Goal: Transaction & Acquisition: Purchase product/service

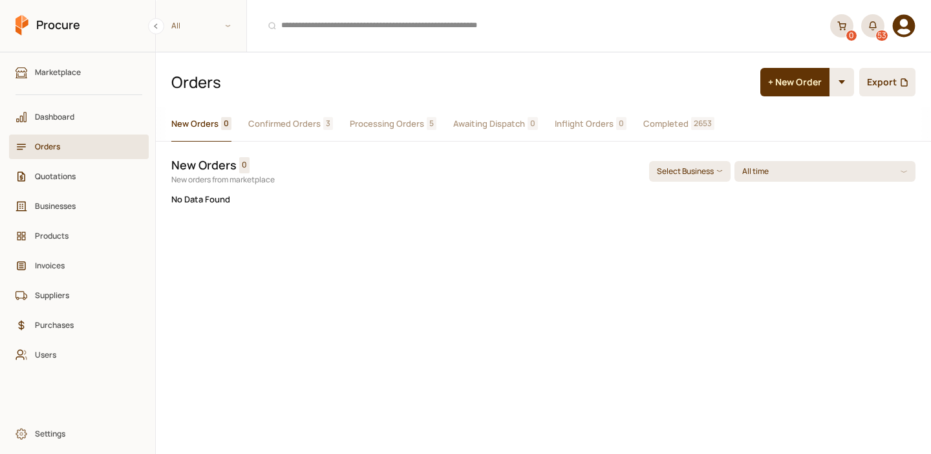
click at [306, 118] on span "Confirmed Orders" at bounding box center [284, 124] width 72 height 14
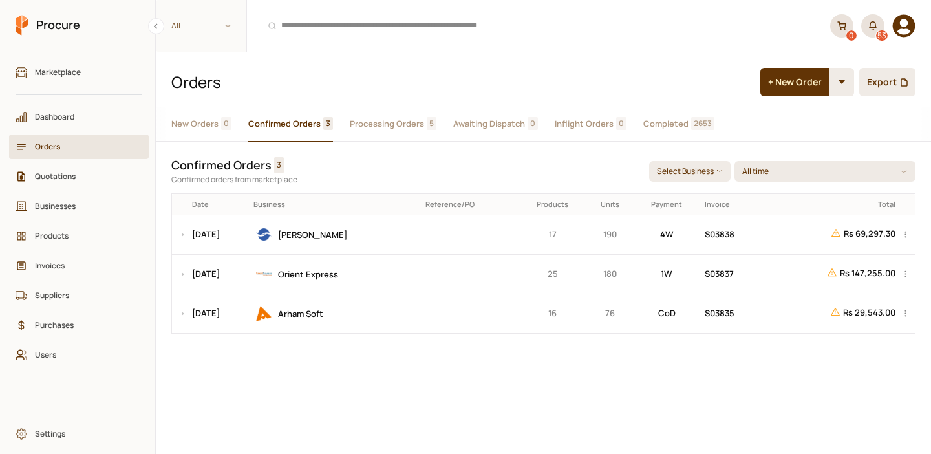
click at [386, 119] on span "Processing Orders" at bounding box center [387, 124] width 74 height 14
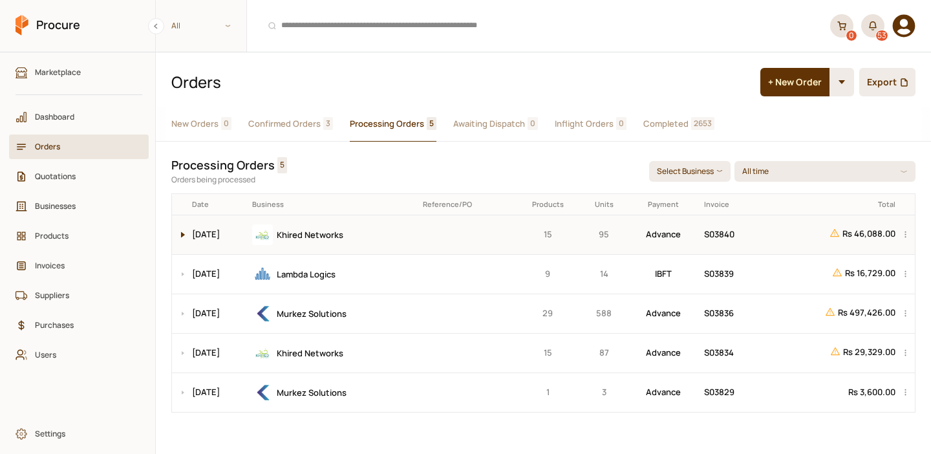
click at [186, 236] on button at bounding box center [180, 234] width 16 height 39
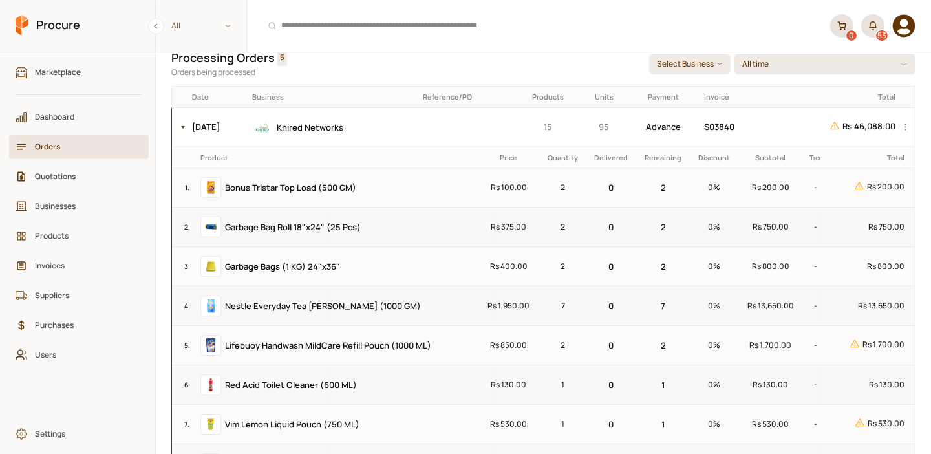
scroll to position [98, 0]
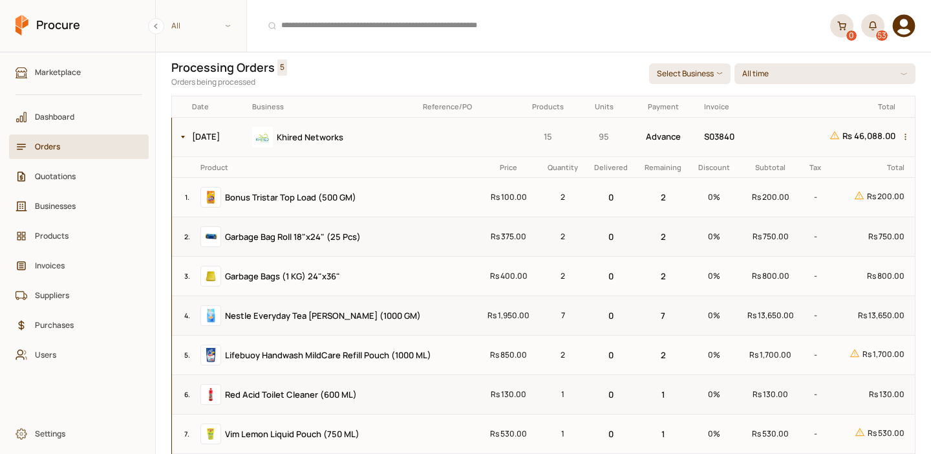
click at [904, 136] on div "button" at bounding box center [908, 137] width 16 height 39
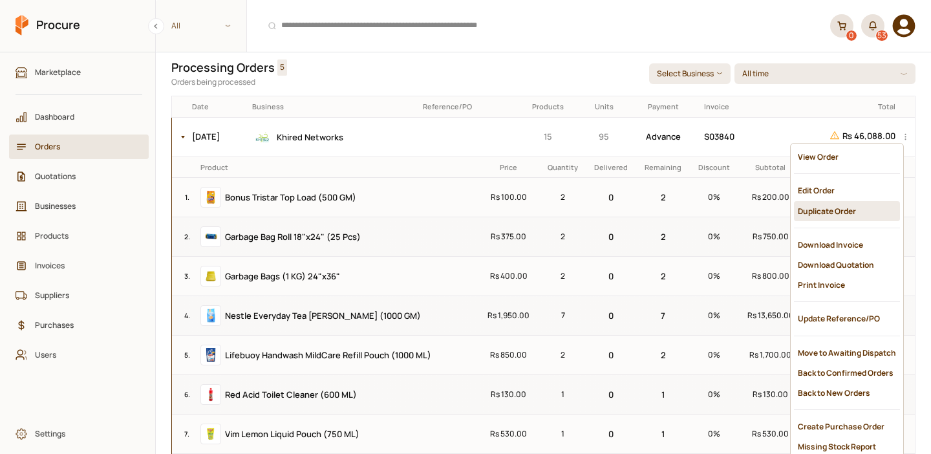
click at [836, 201] on div "Duplicate Order" at bounding box center [847, 211] width 106 height 20
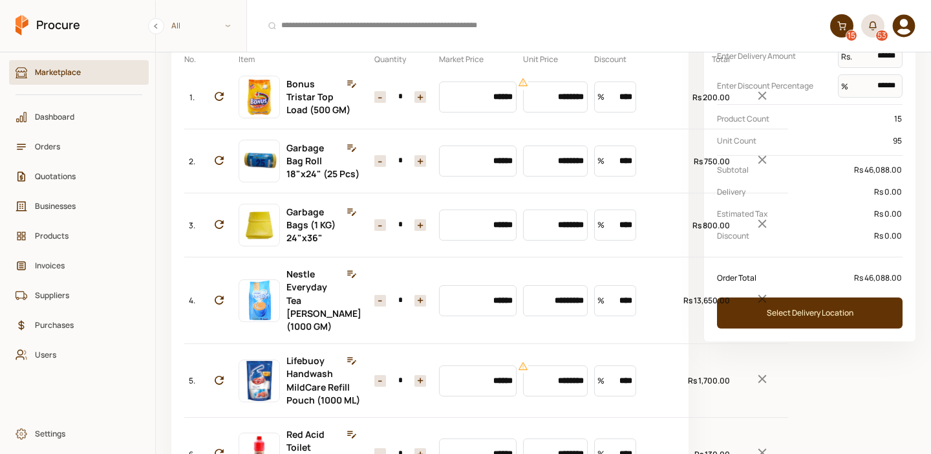
scroll to position [112, 0]
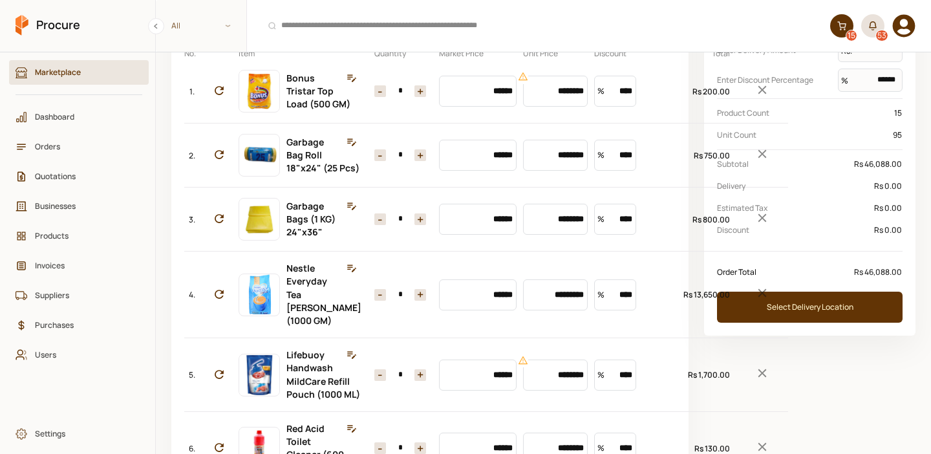
click at [374, 301] on button "-" at bounding box center [380, 295] width 12 height 12
type input "*"
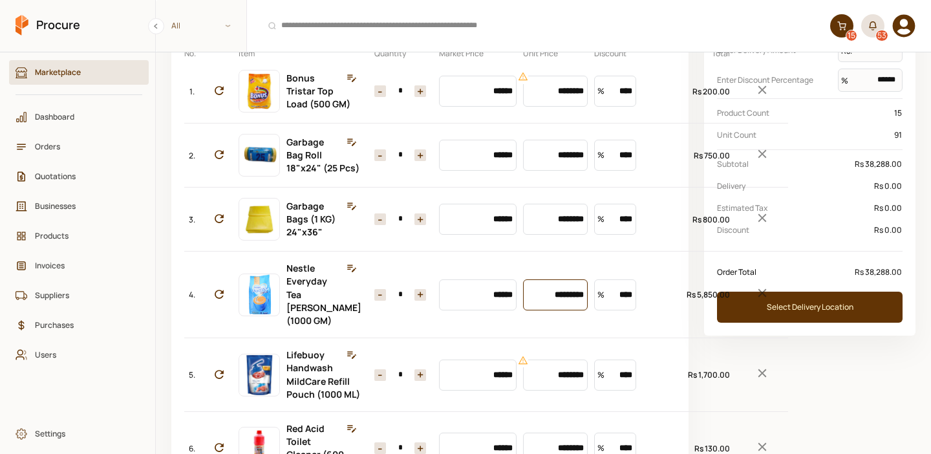
click at [523, 310] on input "*********" at bounding box center [555, 294] width 65 height 31
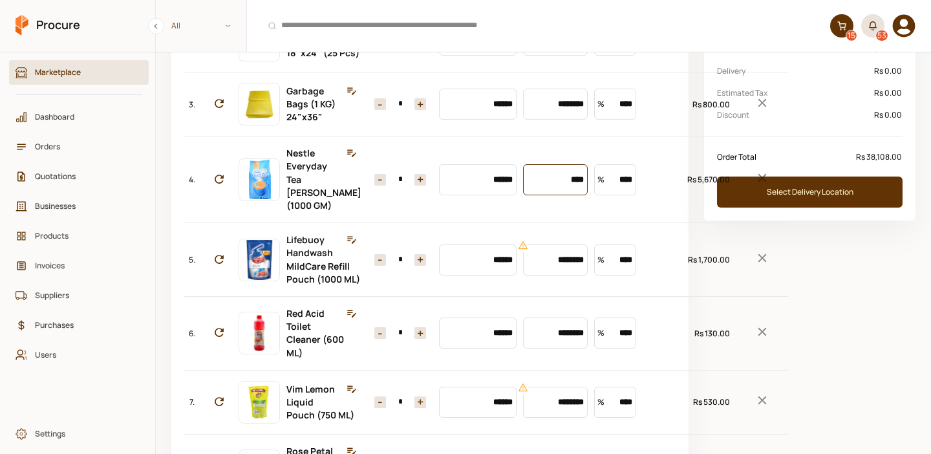
scroll to position [228, 0]
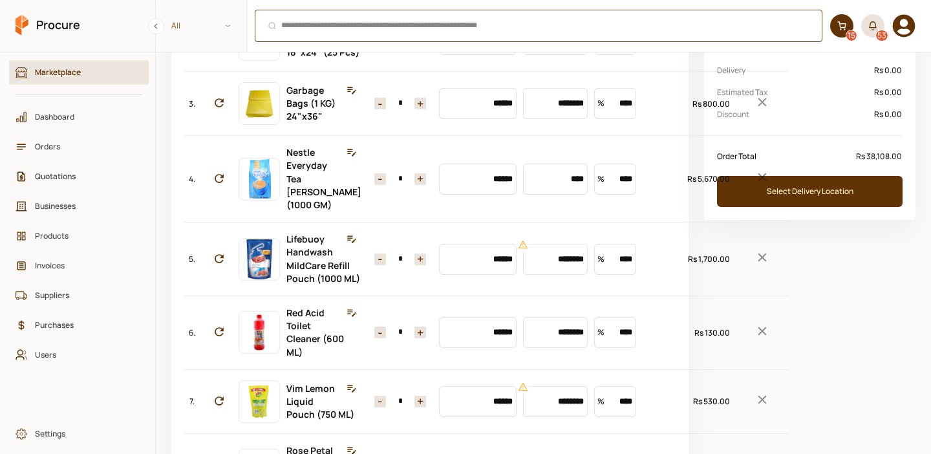
click at [395, 30] on div "⌘ + K" at bounding box center [539, 26] width 568 height 32
type input "*********"
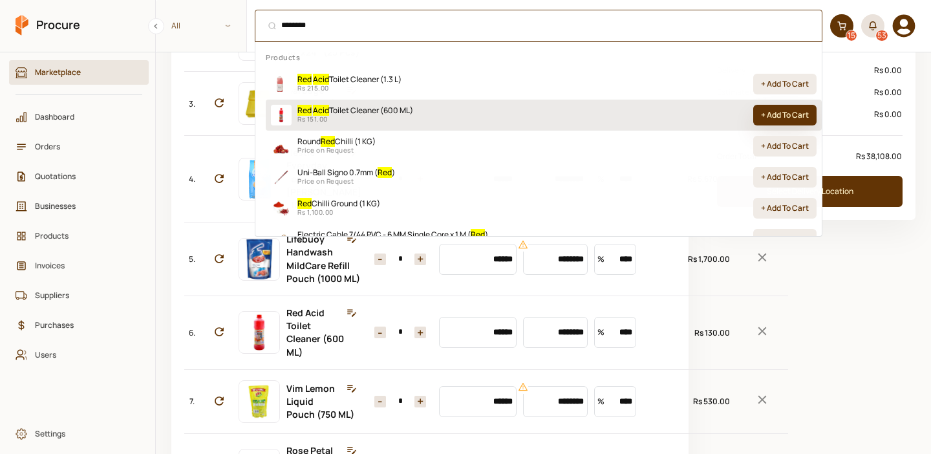
type input "********"
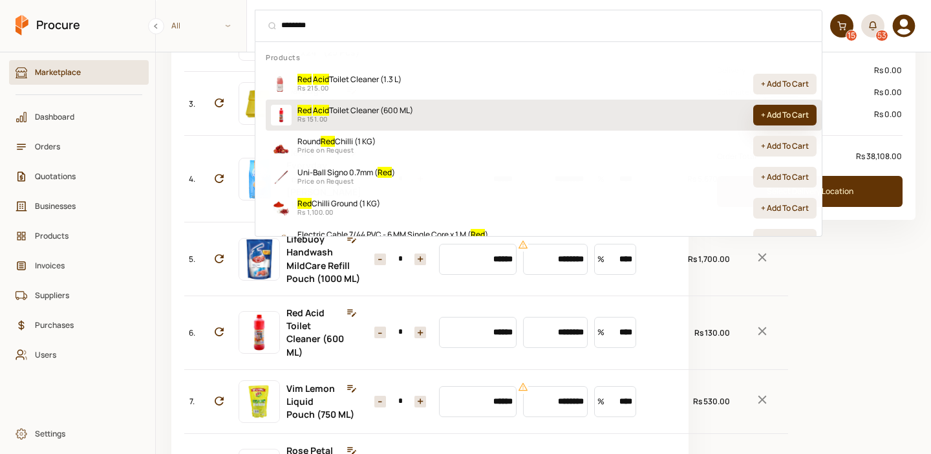
click at [765, 114] on button "+ Add To Cart" at bounding box center [784, 115] width 63 height 21
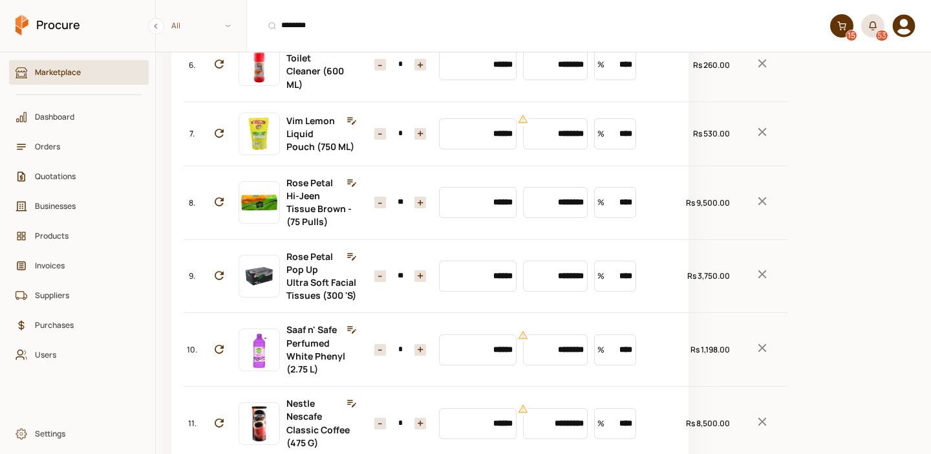
scroll to position [495, 0]
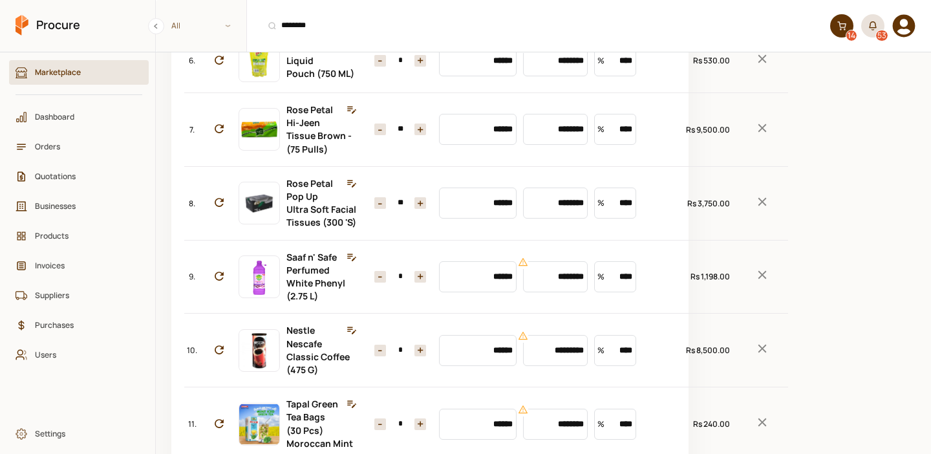
type input "*"
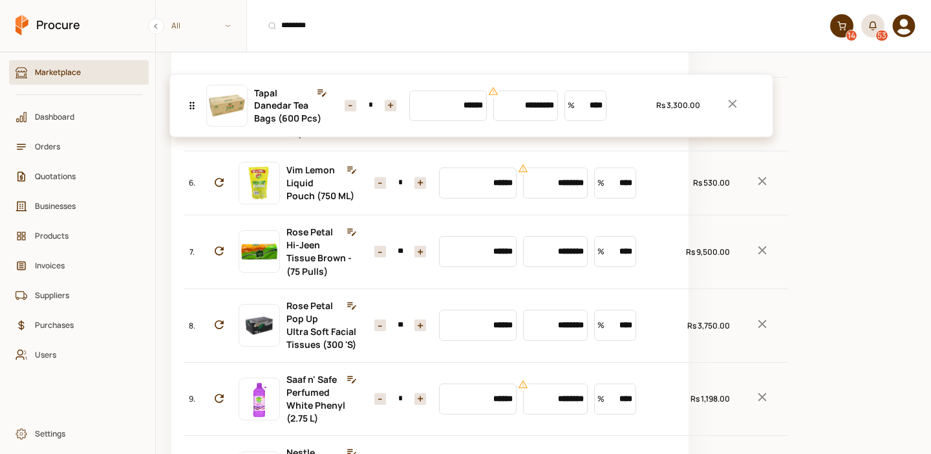
scroll to position [454, 0]
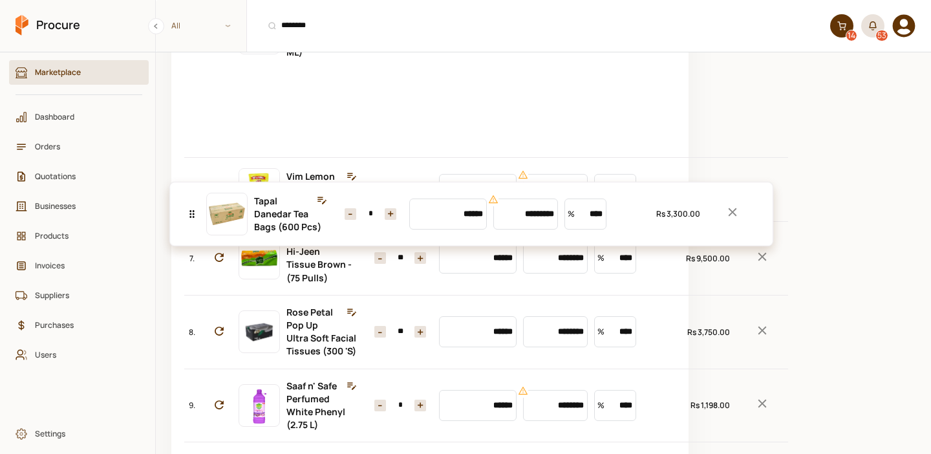
drag, startPoint x: 191, startPoint y: 419, endPoint x: 190, endPoint y: 221, distance: 197.8
click at [190, 221] on div "No. Item Quantity Market Price Unit Price Discount Total 1. Bonus Tristar Top L…" at bounding box center [429, 204] width 491 height 998
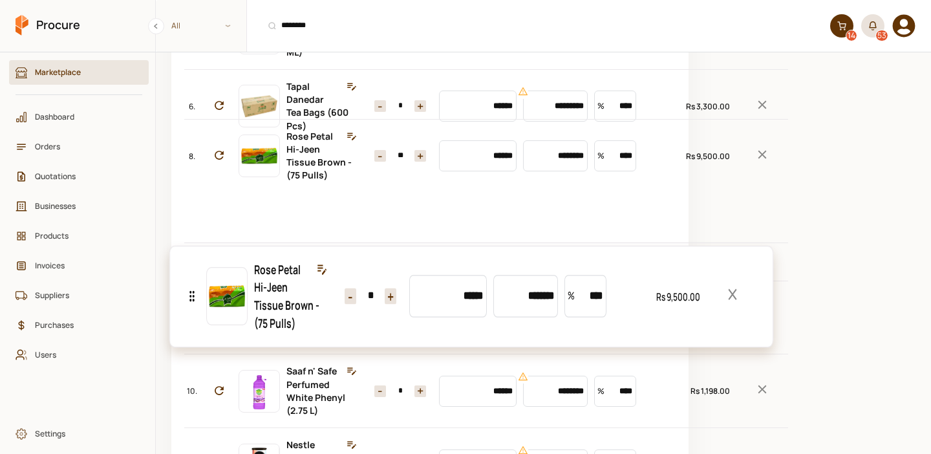
drag, startPoint x: 194, startPoint y: 409, endPoint x: 192, endPoint y: 332, distance: 77.0
click at [191, 333] on div "No. Item Quantity Market Price Unit Price Discount Total 1. Bonus Tristar Top L…" at bounding box center [429, 204] width 491 height 998
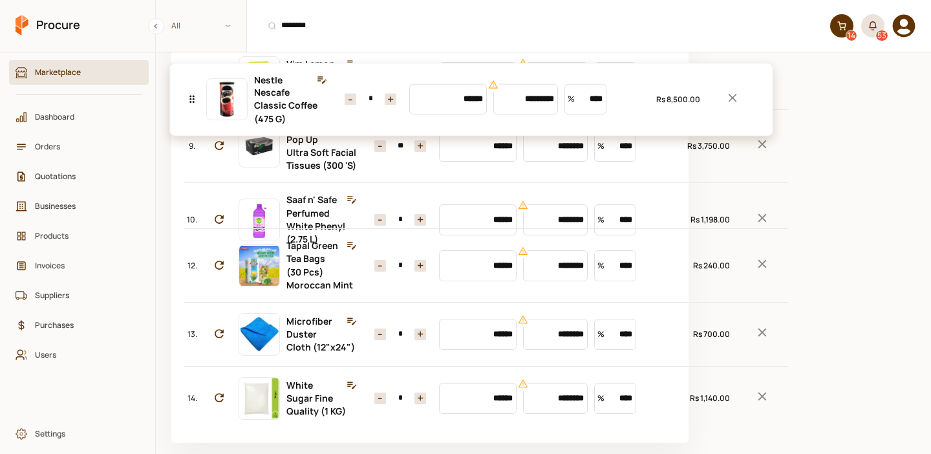
scroll to position [678, 0]
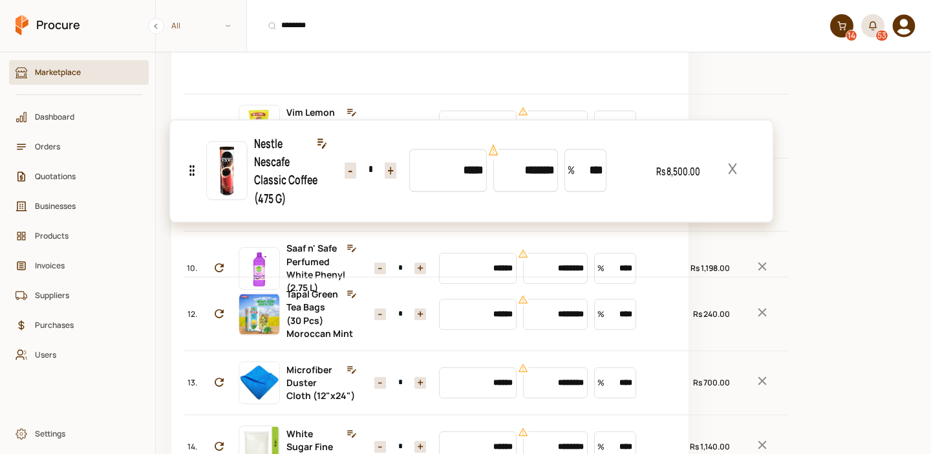
drag, startPoint x: 193, startPoint y: 381, endPoint x: 195, endPoint y: 175, distance: 206.2
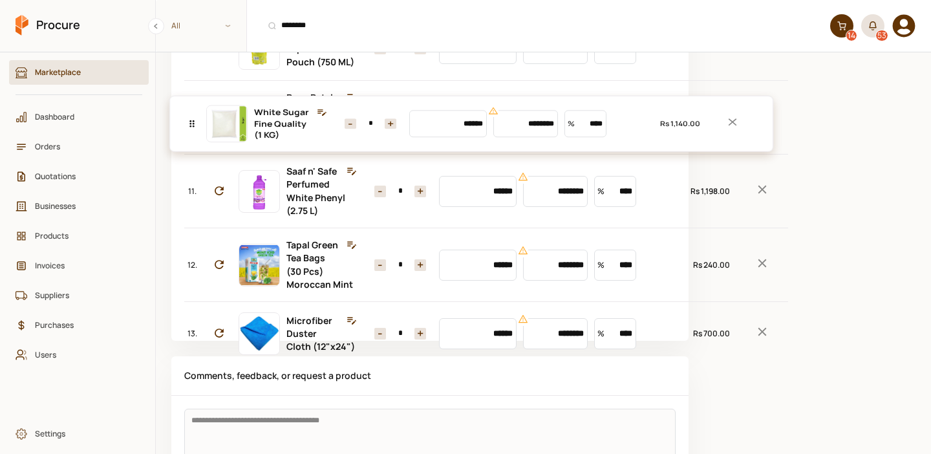
scroll to position [827, 0]
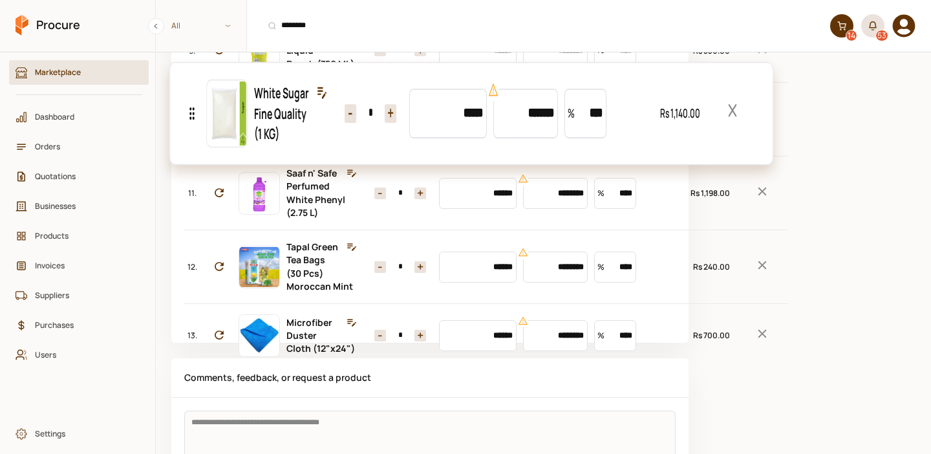
drag, startPoint x: 194, startPoint y: 364, endPoint x: 187, endPoint y: 151, distance: 213.5
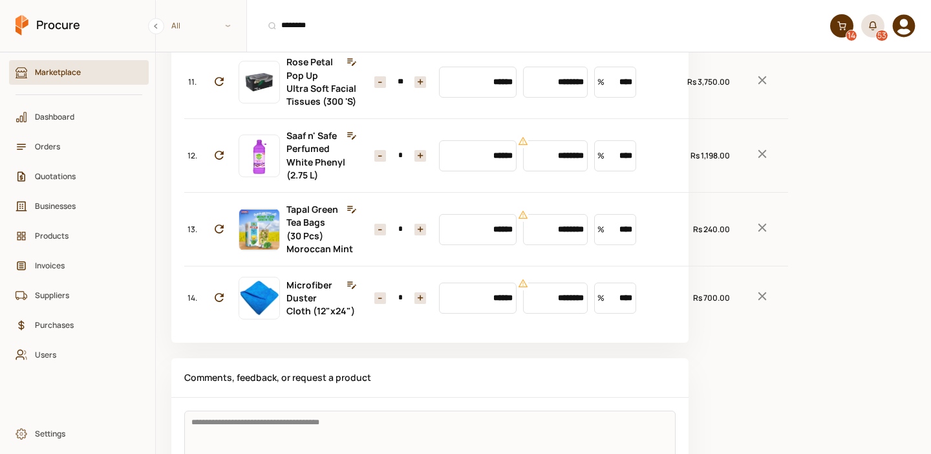
type input "*"
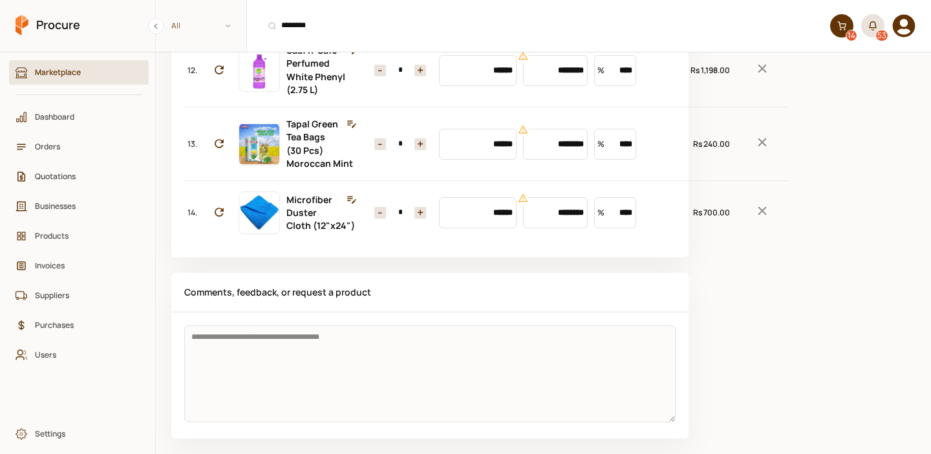
scroll to position [946, 0]
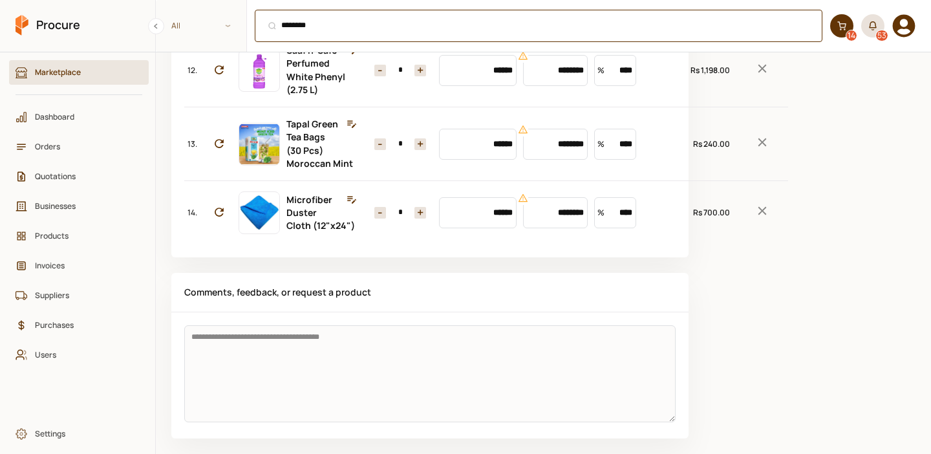
click at [330, 27] on div "******** ⌘ + K" at bounding box center [539, 26] width 568 height 32
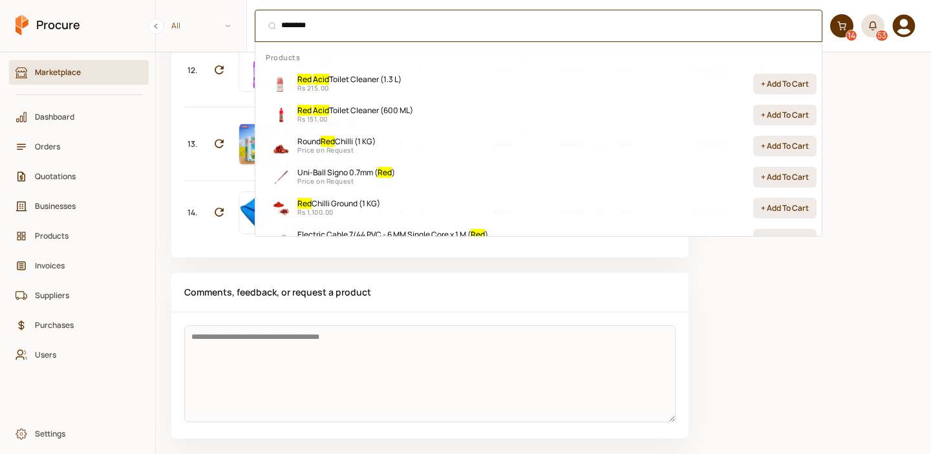
type input "*"
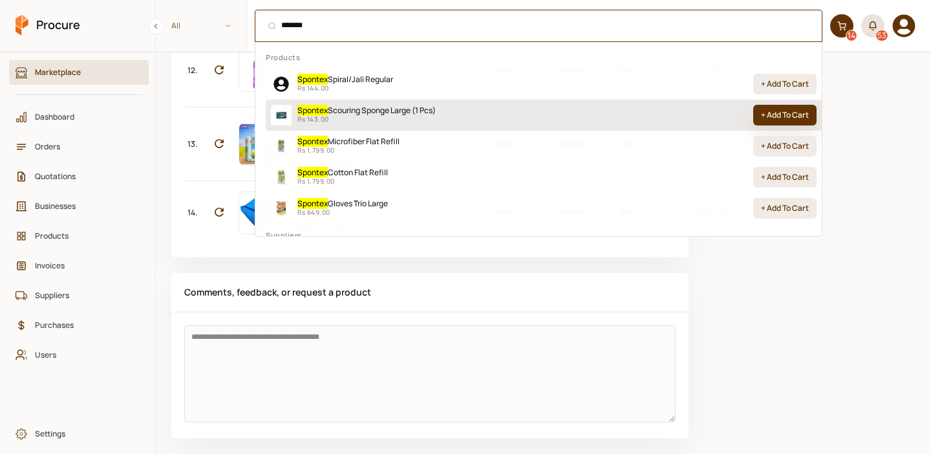
type input "*******"
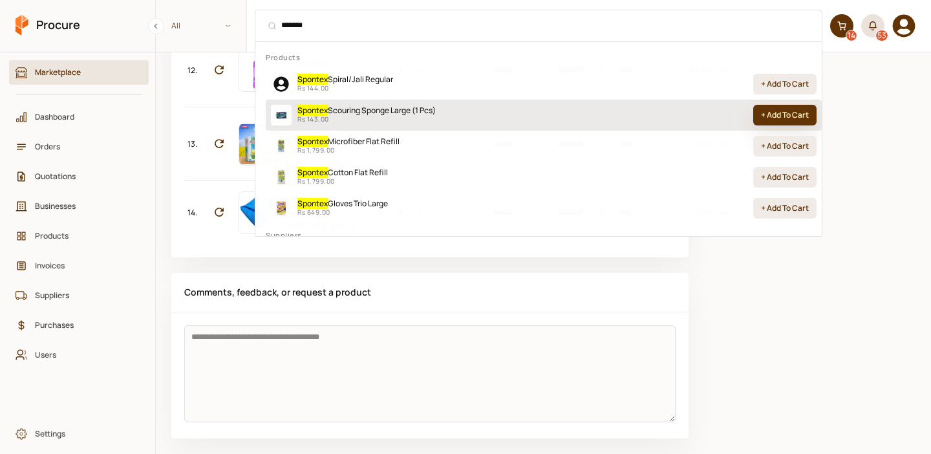
click at [775, 116] on button "+ Add To Cart" at bounding box center [784, 115] width 63 height 21
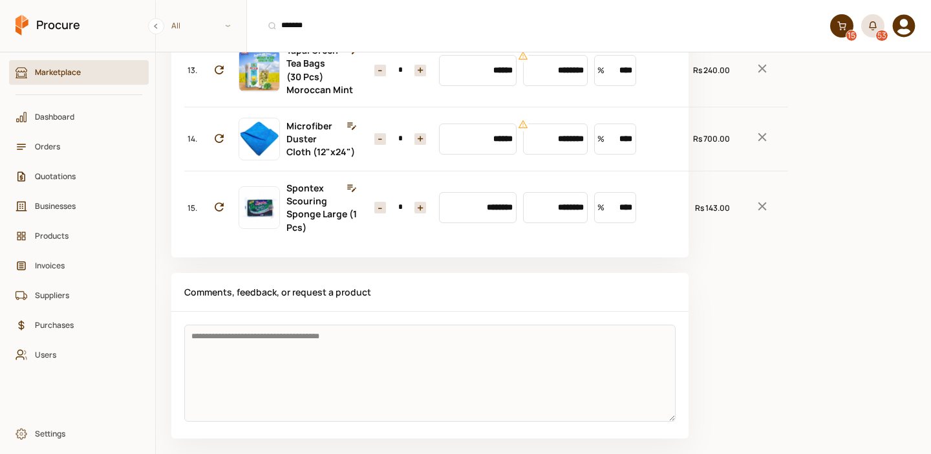
scroll to position [1399, 0]
click at [414, 202] on button "+" at bounding box center [420, 208] width 12 height 12
type input "*"
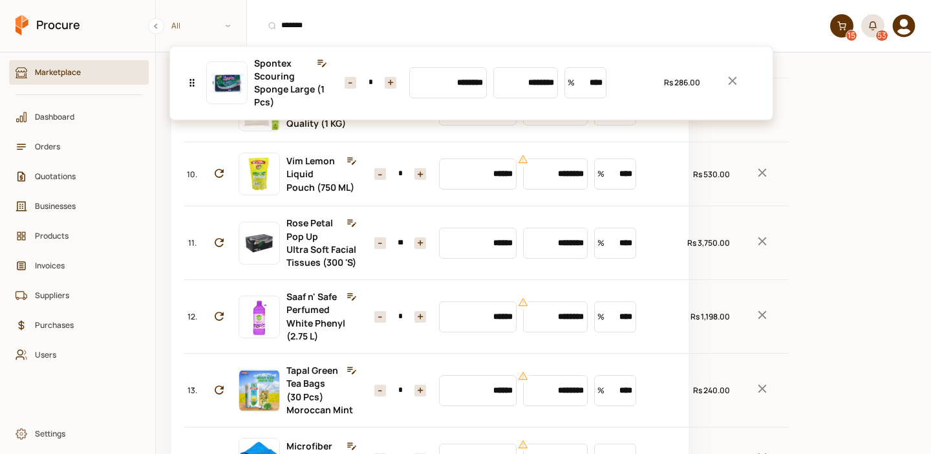
scroll to position [753, 0]
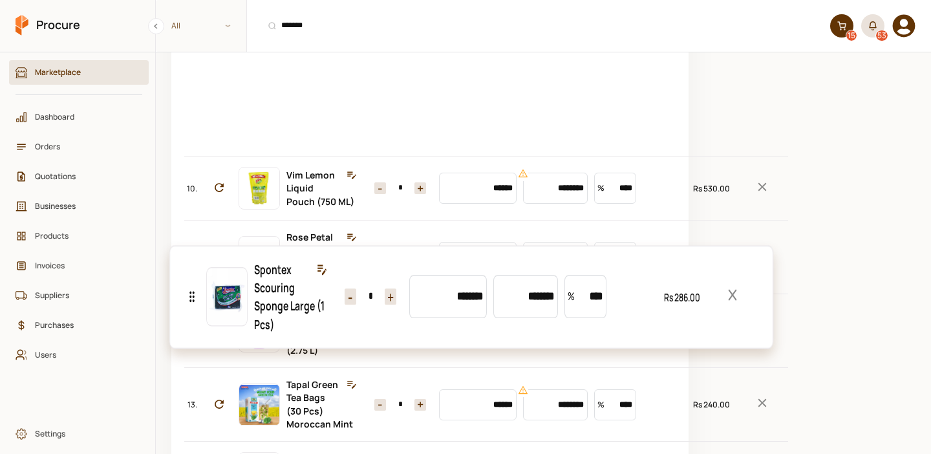
drag, startPoint x: 193, startPoint y: 195, endPoint x: 227, endPoint y: 314, distance: 123.6
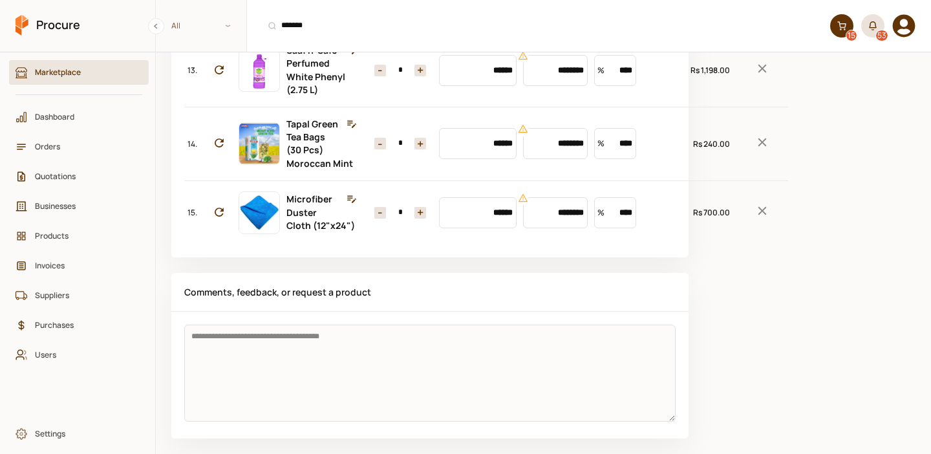
scroll to position [1085, 0]
click at [755, 76] on icon "Remove Item" at bounding box center [762, 68] width 14 height 14
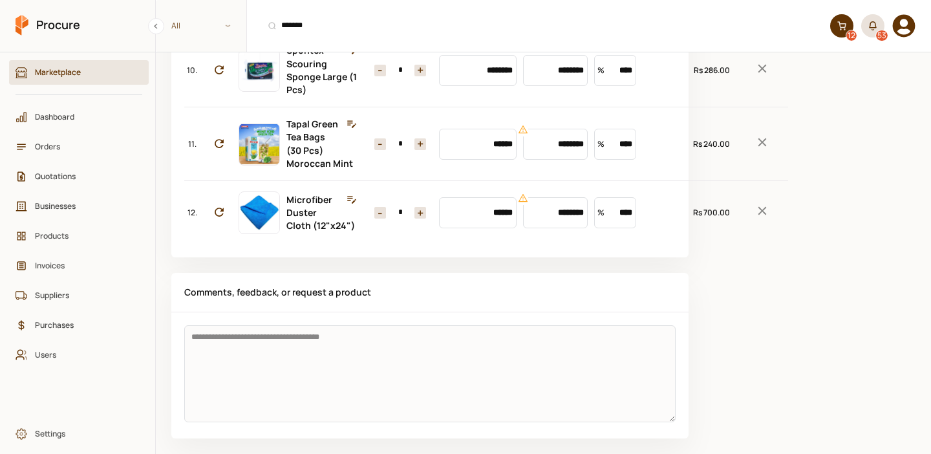
click at [755, 149] on icon "Remove Item" at bounding box center [762, 142] width 14 height 14
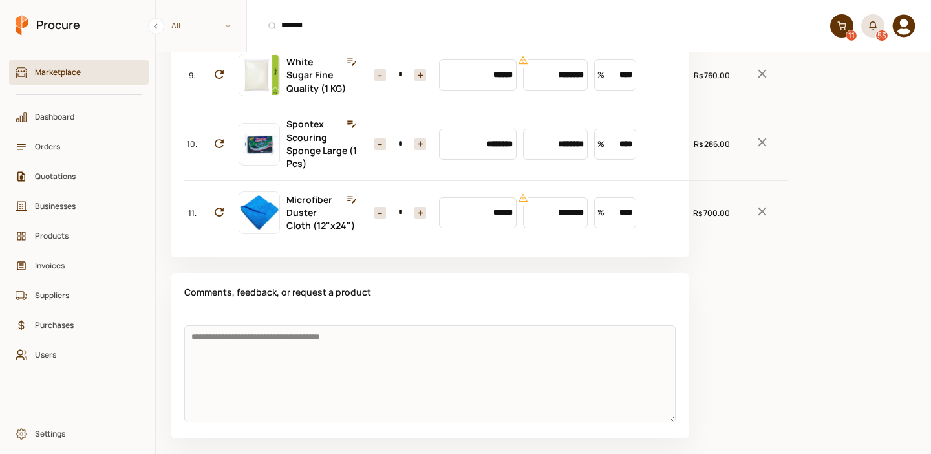
click at [755, 204] on icon "Remove Item" at bounding box center [762, 211] width 14 height 14
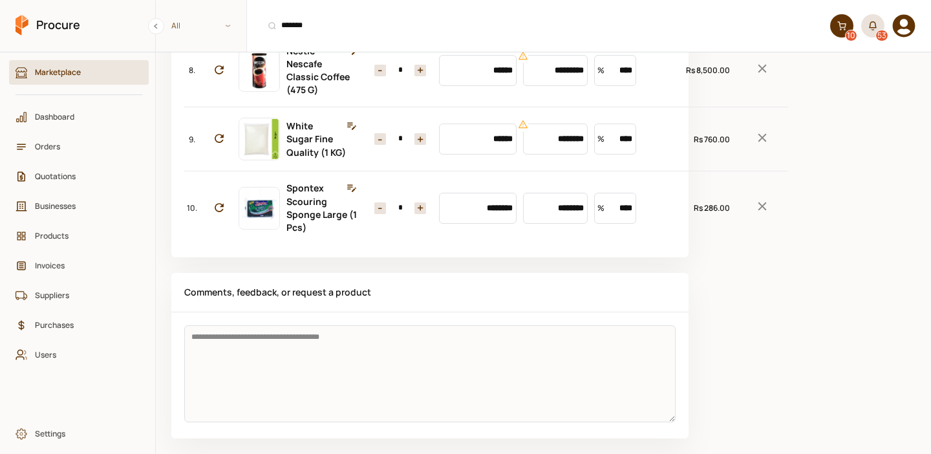
scroll to position [938, 0]
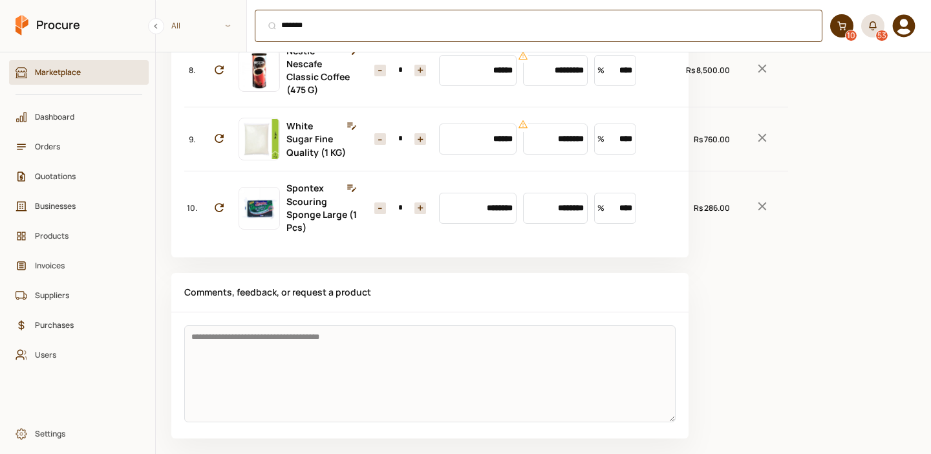
click at [362, 28] on div "******* ⌘ + K" at bounding box center [539, 26] width 568 height 32
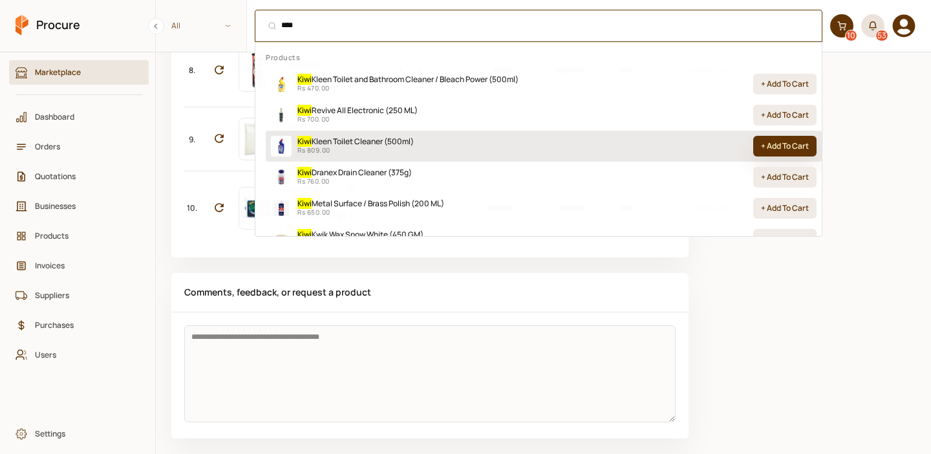
type input "****"
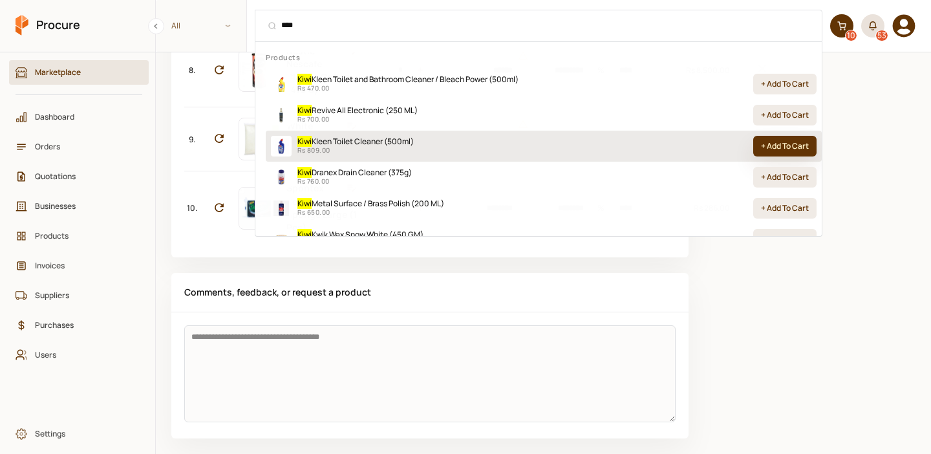
click at [789, 144] on button "+ Add To Cart" at bounding box center [784, 146] width 63 height 21
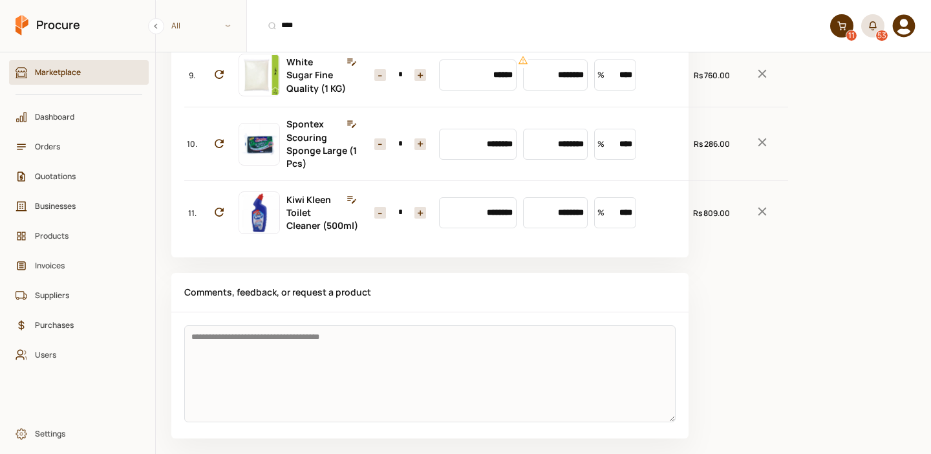
click at [414, 207] on button "+" at bounding box center [420, 213] width 12 height 12
type input "*"
click at [523, 206] on input "********" at bounding box center [555, 212] width 65 height 31
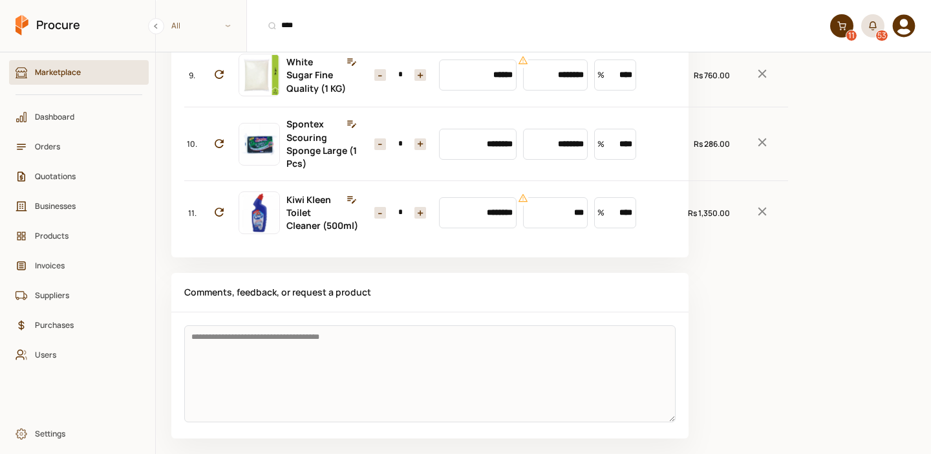
type input "********"
click at [533, 129] on input "********" at bounding box center [555, 144] width 65 height 31
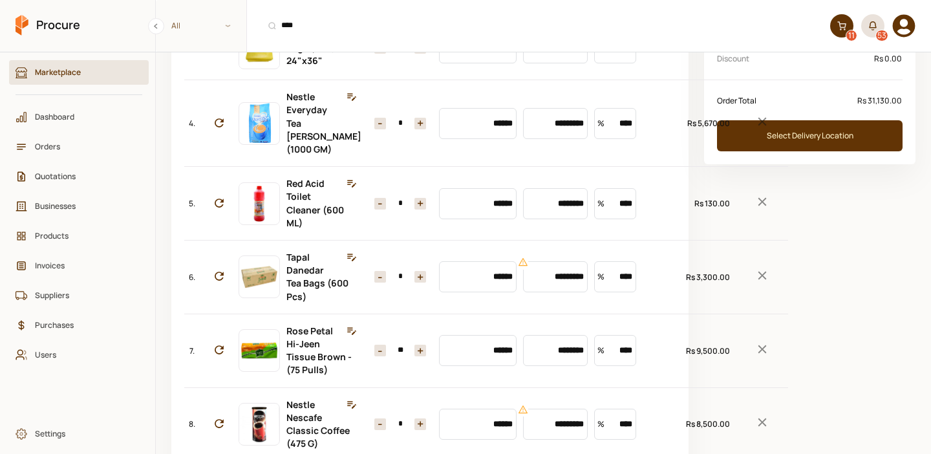
scroll to position [306, 0]
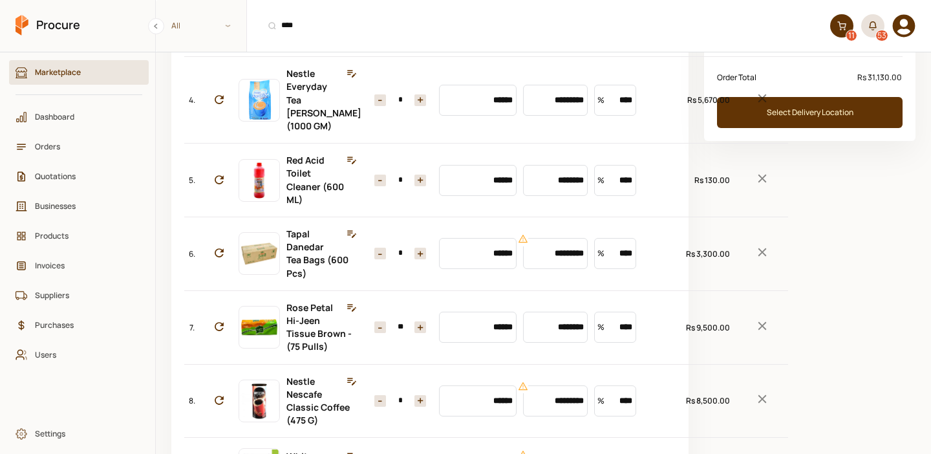
type input "*******"
click at [523, 116] on input "*********" at bounding box center [555, 100] width 65 height 31
type input "****"
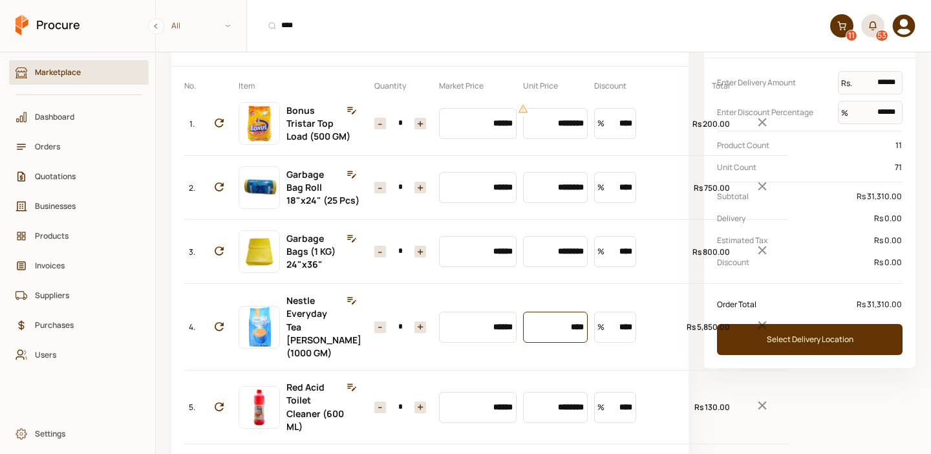
scroll to position [58, 0]
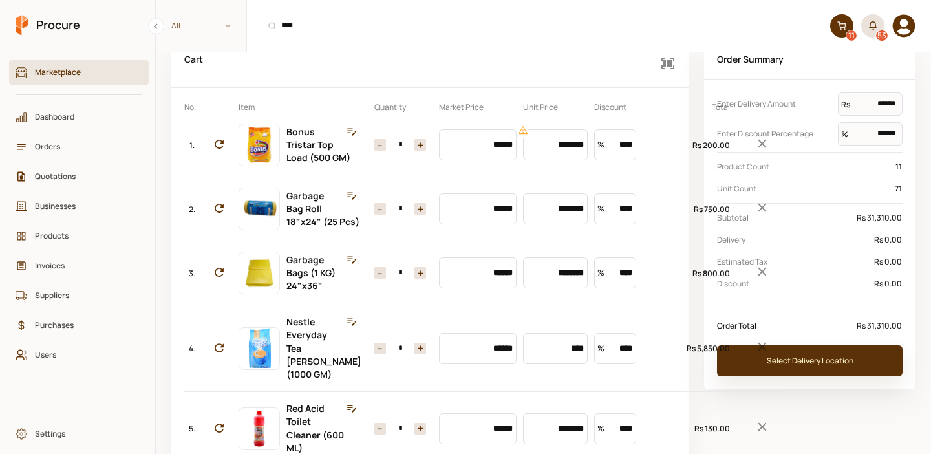
click at [863, 356] on button "Select Delivery Location" at bounding box center [810, 360] width 186 height 31
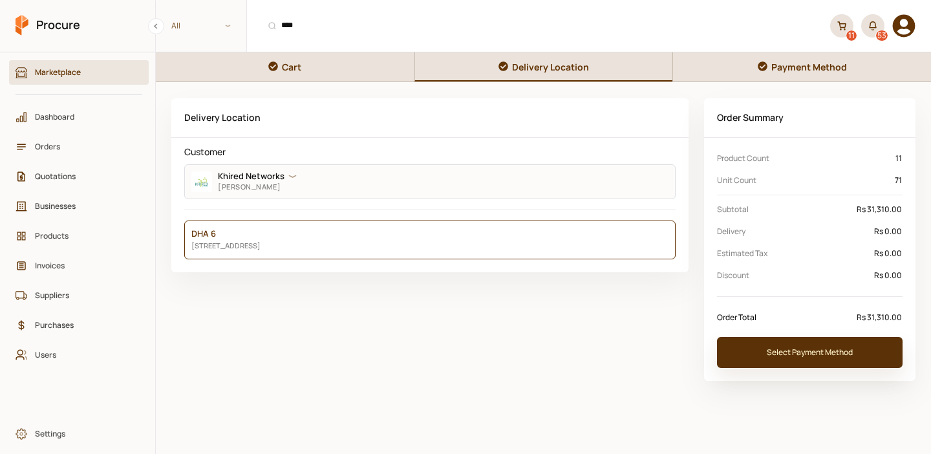
click at [818, 341] on button "Select Payment Method" at bounding box center [810, 352] width 186 height 31
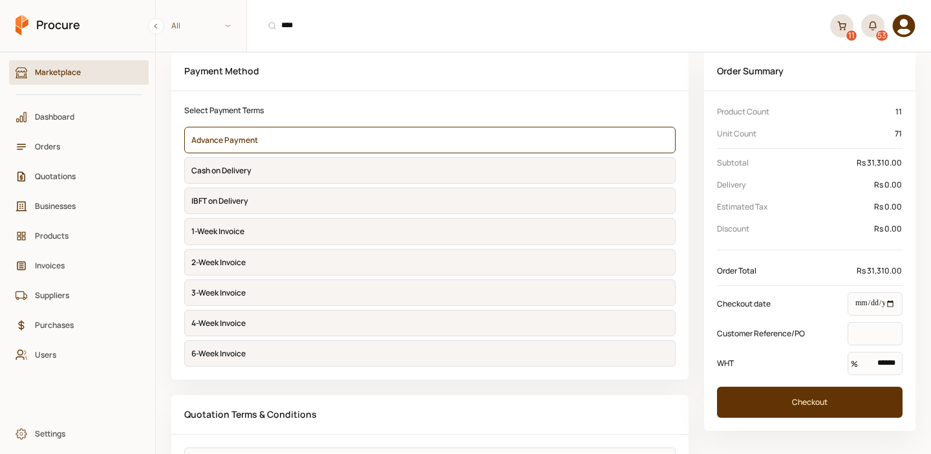
scroll to position [50, 0]
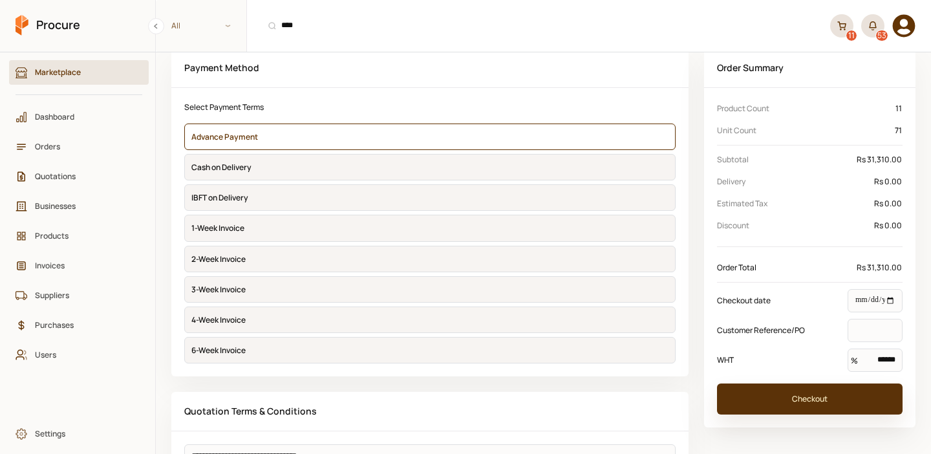
click at [842, 398] on button "Checkout" at bounding box center [810, 398] width 186 height 31
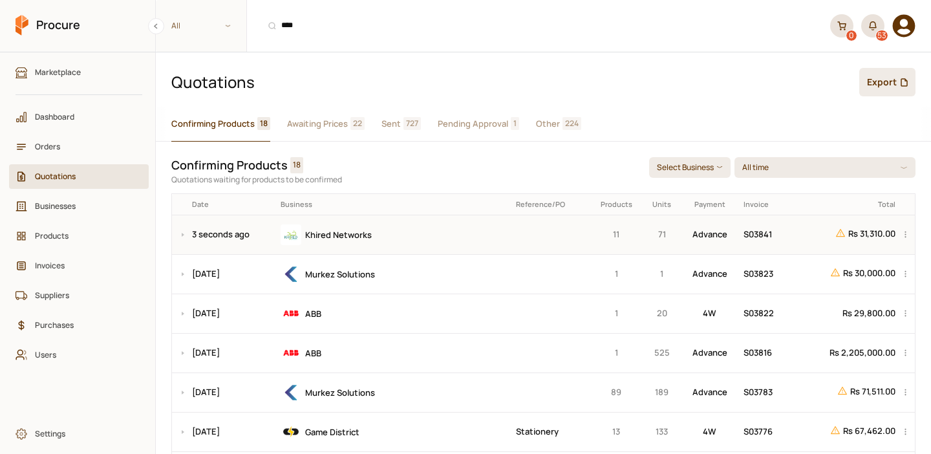
click at [478, 244] on td "Khired Networks" at bounding box center [393, 234] width 235 height 39
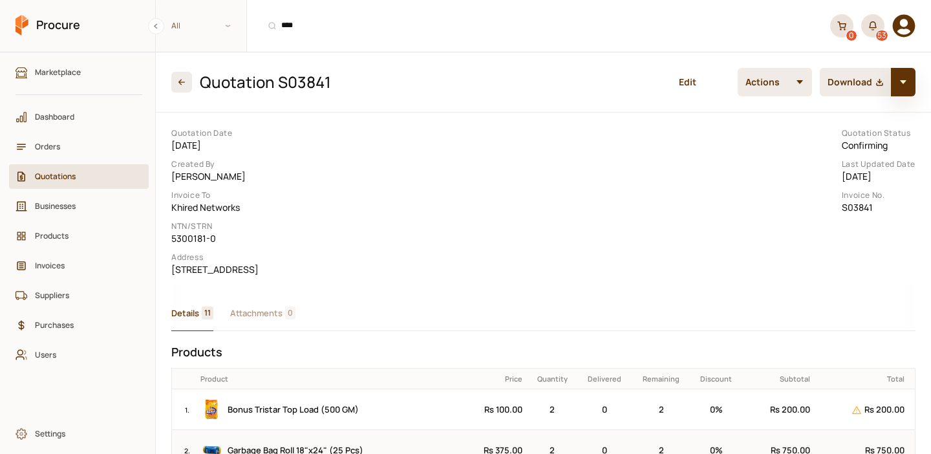
click at [904, 85] on icon "button" at bounding box center [903, 82] width 9 height 9
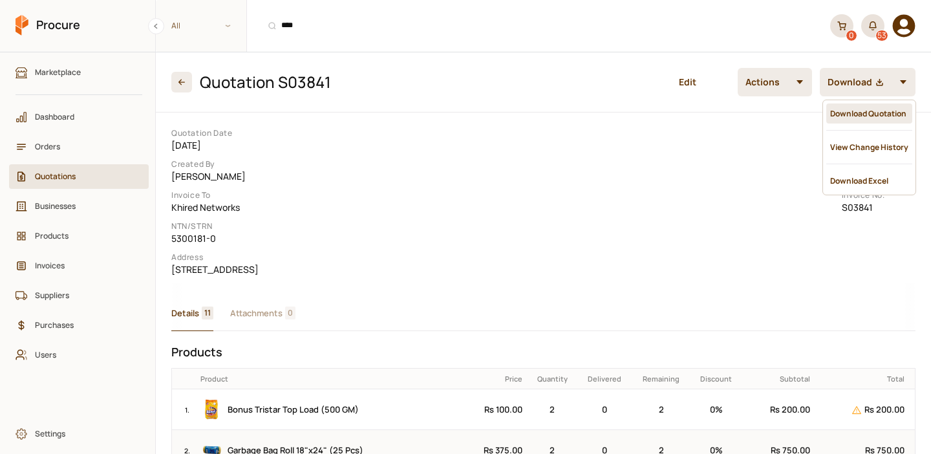
click at [860, 114] on div "Download Quotation" at bounding box center [869, 113] width 86 height 20
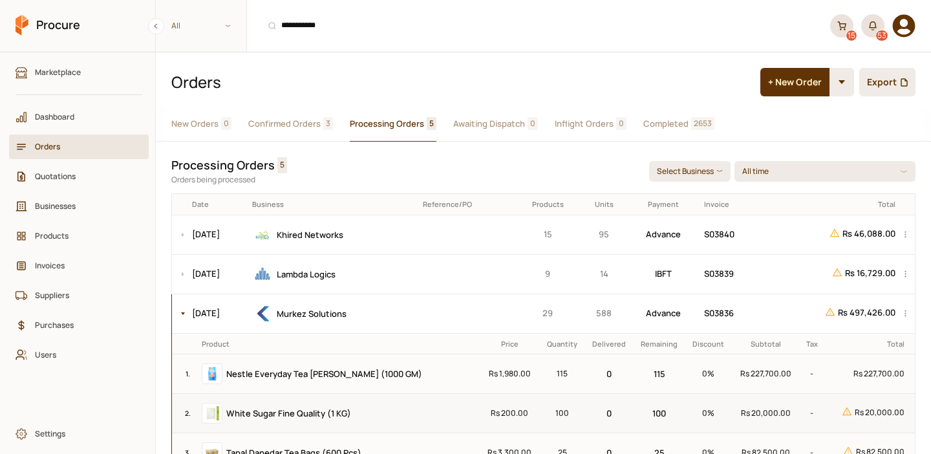
click at [679, 123] on span "Completed" at bounding box center [665, 124] width 45 height 14
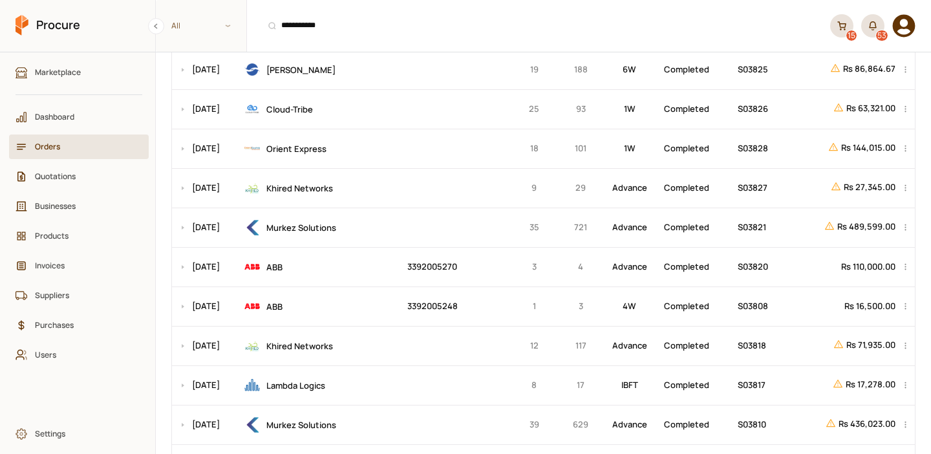
scroll to position [337, 0]
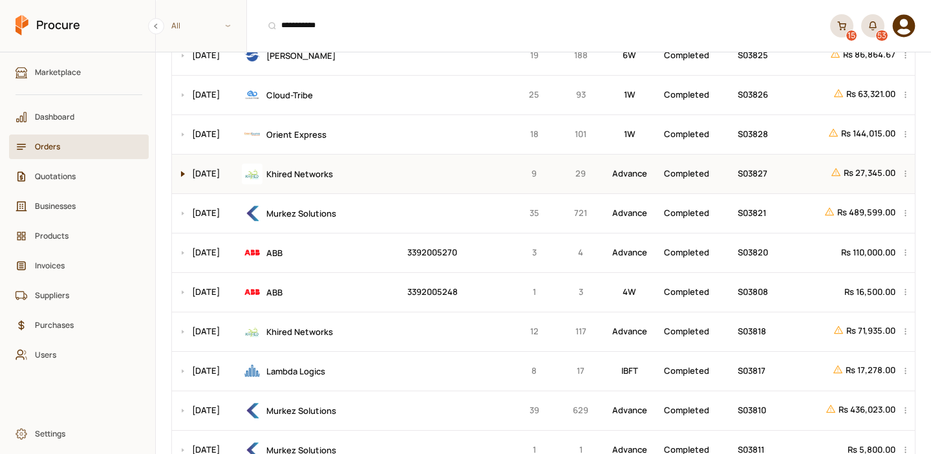
click at [178, 176] on button at bounding box center [180, 174] width 16 height 39
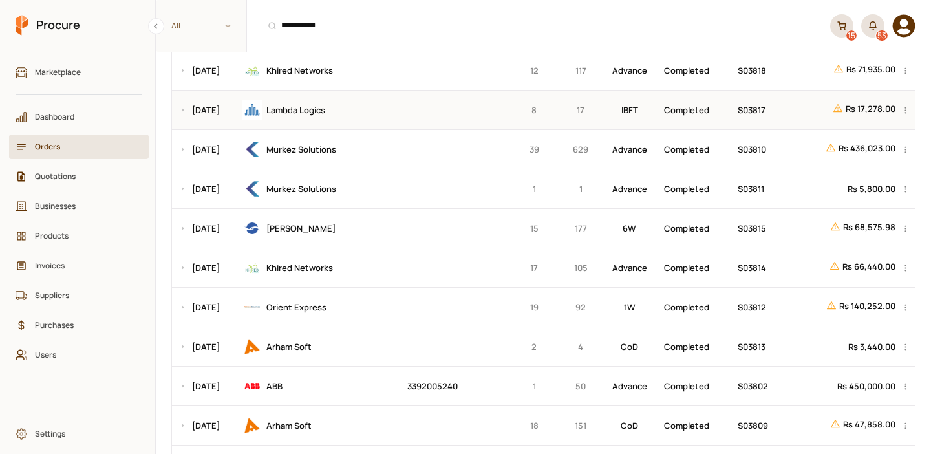
scroll to position [976, 0]
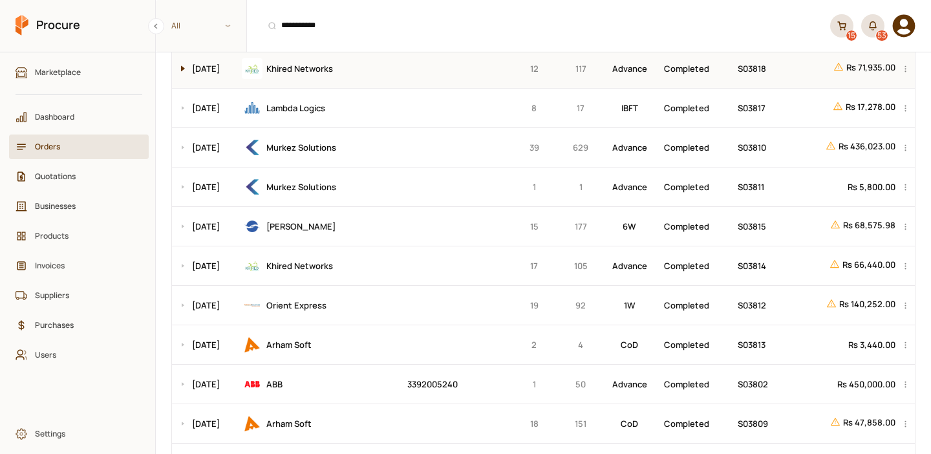
click at [183, 67] on button at bounding box center [180, 68] width 16 height 39
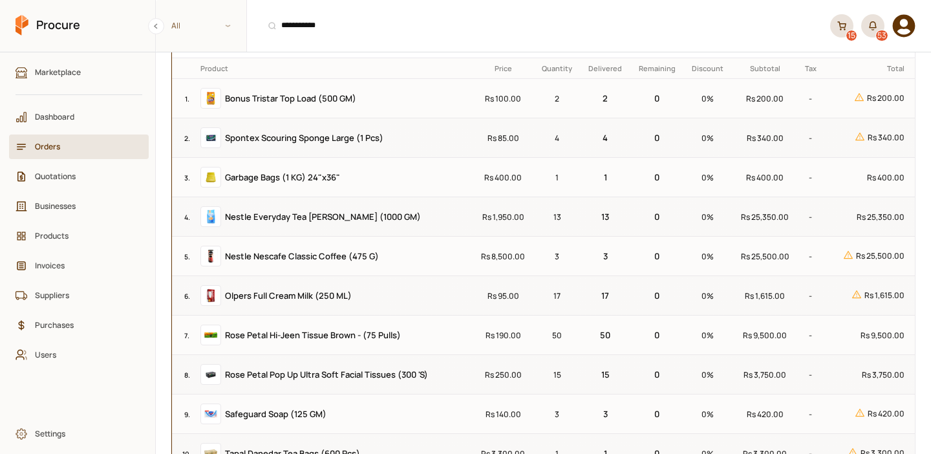
scroll to position [1005, 0]
